Goal: Information Seeking & Learning: Learn about a topic

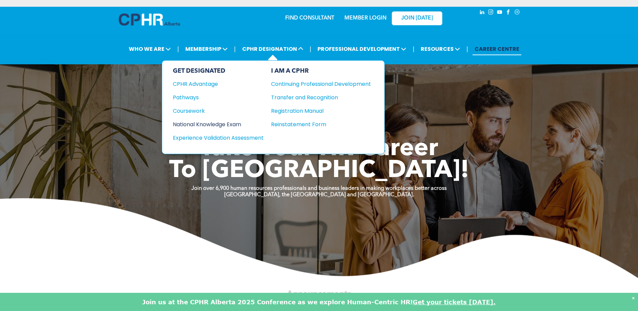
click at [221, 123] on div "National Knowledge Exam" at bounding box center [214, 124] width 82 height 8
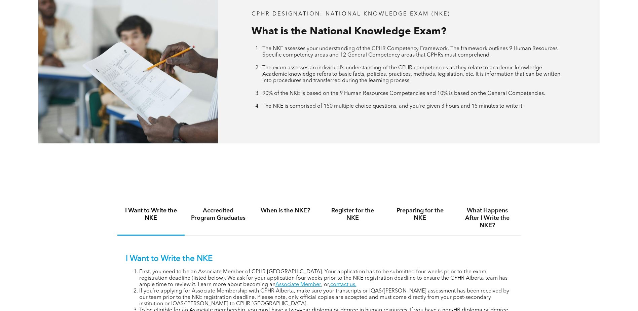
scroll to position [302, 0]
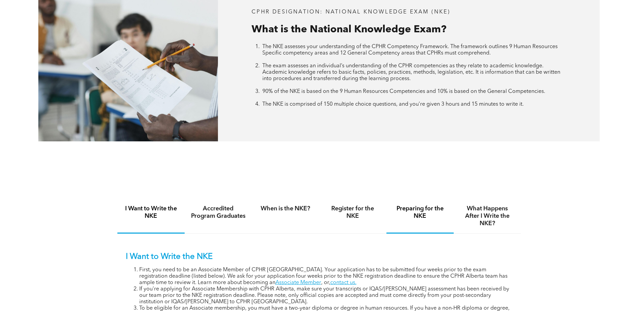
click at [409, 207] on h4 "Preparing for the NKE" at bounding box center [419, 212] width 55 height 15
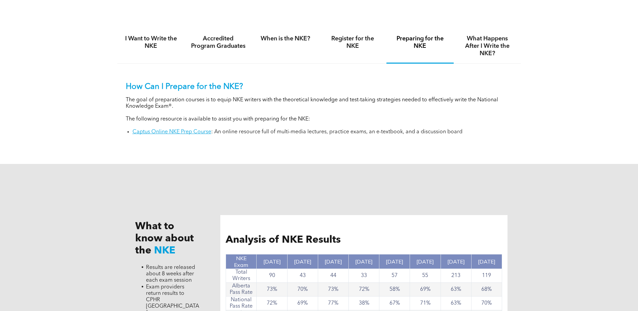
scroll to position [504, 0]
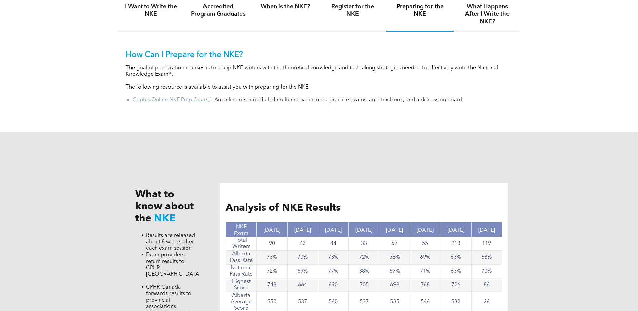
click at [184, 98] on link "Captus Online NKE Prep Course" at bounding box center [171, 99] width 79 height 5
